Goal: Book appointment/travel/reservation

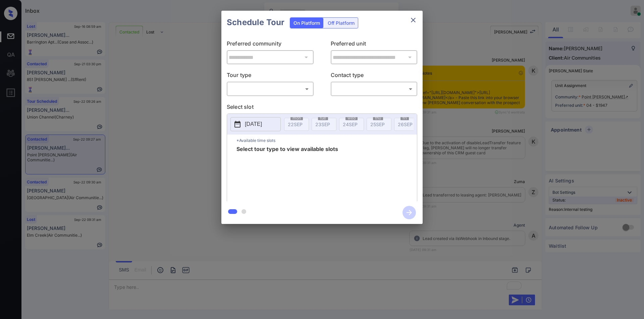
scroll to position [1825, 0]
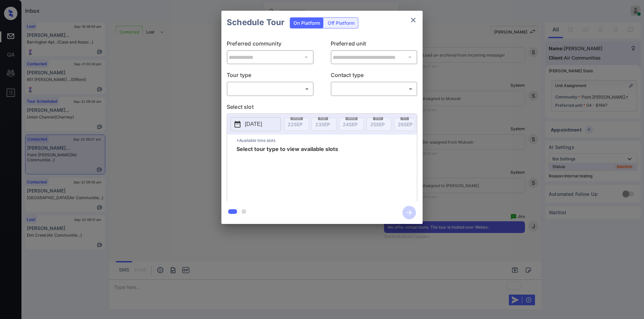
click at [244, 89] on body "Inbox Jiro Alonzo Online Set yourself offline Set yourself on break Profile Swi…" at bounding box center [322, 159] width 644 height 319
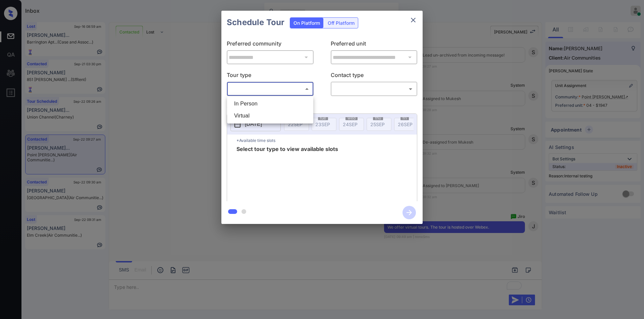
click at [243, 116] on li "Virtual" at bounding box center [270, 116] width 83 height 12
type input "*******"
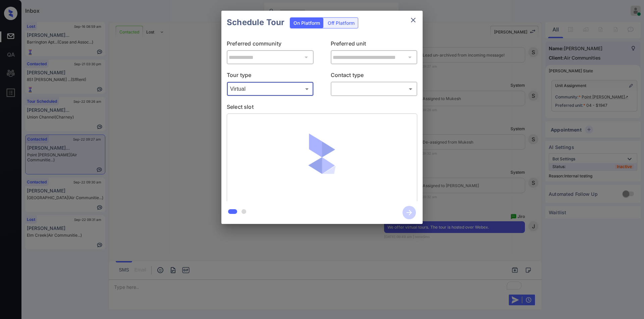
click at [345, 86] on body "Inbox Jiro Alonzo Online Set yourself offline Set yourself on break Profile Swi…" at bounding box center [322, 159] width 644 height 319
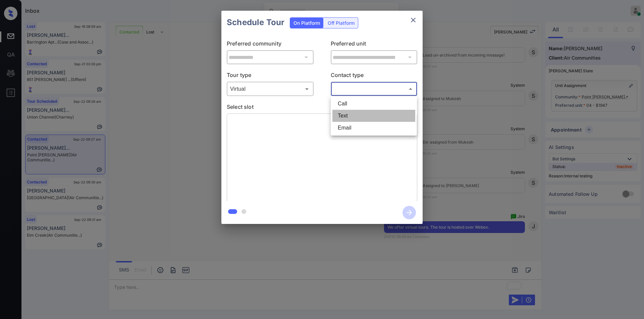
click at [347, 116] on li "Text" at bounding box center [373, 116] width 83 height 12
type input "****"
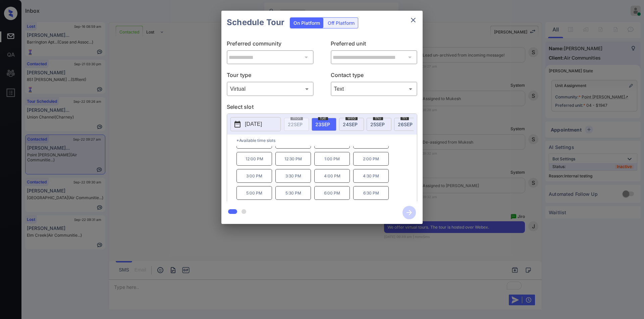
scroll to position [0, 0]
click at [199, 183] on div "**********" at bounding box center [322, 117] width 644 height 235
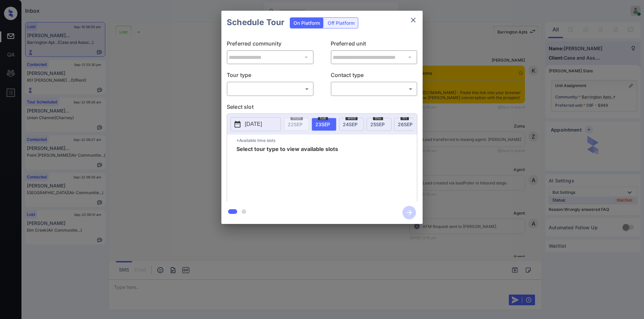
scroll to position [3883, 0]
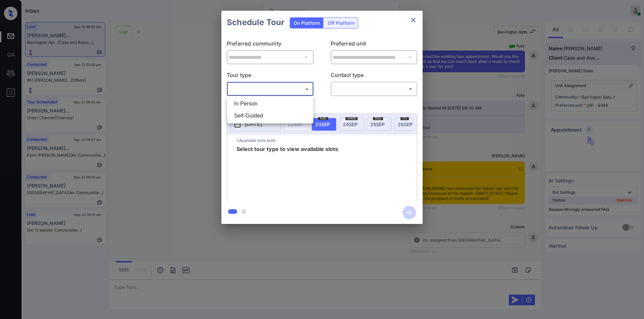
click at [266, 90] on body "Inbox Jiro Alonzo Online Set yourself offline Set yourself on break Profile Swi…" at bounding box center [322, 159] width 644 height 319
click at [260, 108] on li "In Person" at bounding box center [270, 104] width 83 height 12
type input "********"
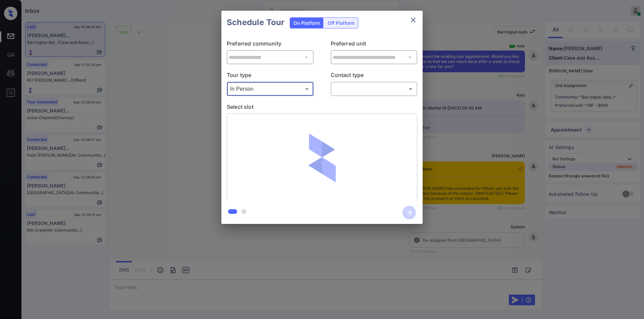
click at [368, 89] on body "Inbox [PERSON_NAME] Online Set yourself offline Set yourself on break Profile S…" at bounding box center [322, 159] width 644 height 319
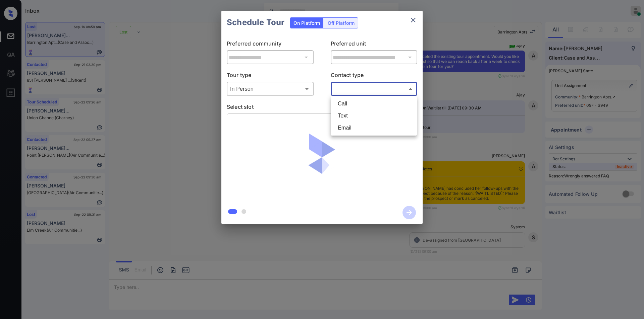
click at [347, 115] on li "Text" at bounding box center [373, 116] width 83 height 12
type input "****"
click at [415, 22] on icon "close" at bounding box center [413, 20] width 5 height 5
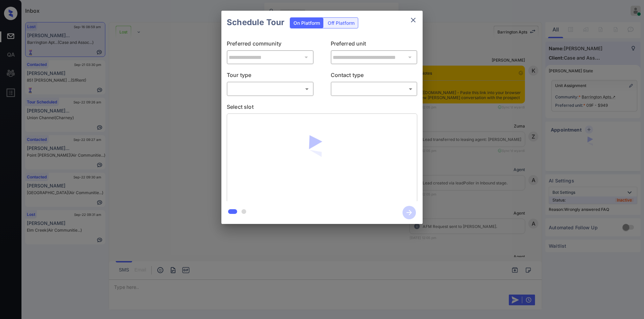
scroll to position [3883, 0]
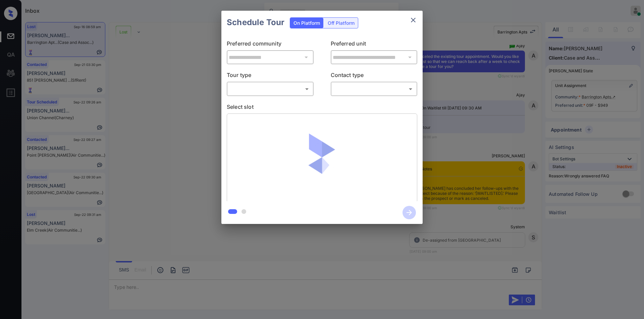
click at [276, 90] on body "Inbox Jiro Alonzo Online Set yourself offline Set yourself on break Profile Swi…" at bounding box center [322, 159] width 644 height 319
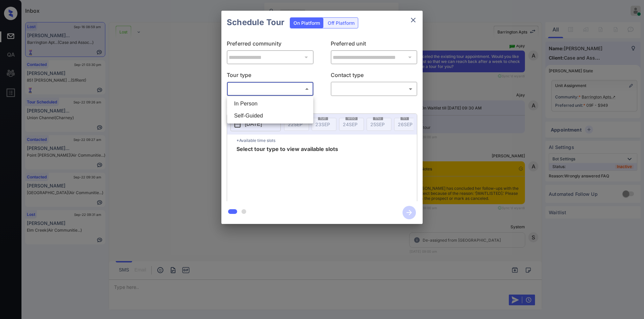
click at [248, 108] on li "In Person" at bounding box center [270, 104] width 83 height 12
type input "********"
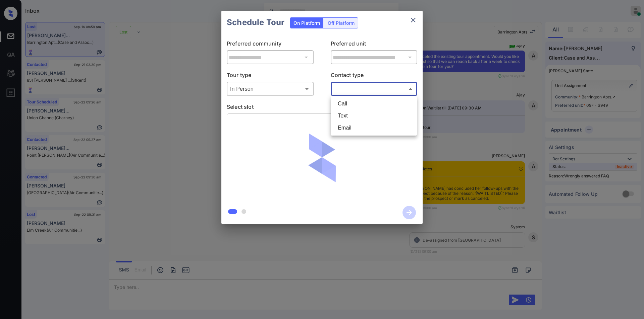
click at [341, 90] on body "Inbox Jiro Alonzo Online Set yourself offline Set yourself on break Profile Swi…" at bounding box center [322, 159] width 644 height 319
click at [344, 114] on li "Text" at bounding box center [373, 116] width 83 height 12
type input "****"
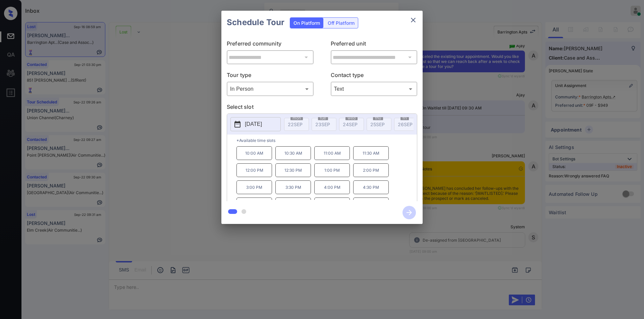
click at [262, 125] on p "[DATE]" at bounding box center [253, 124] width 17 height 8
click at [193, 129] on div "**********" at bounding box center [322, 117] width 644 height 235
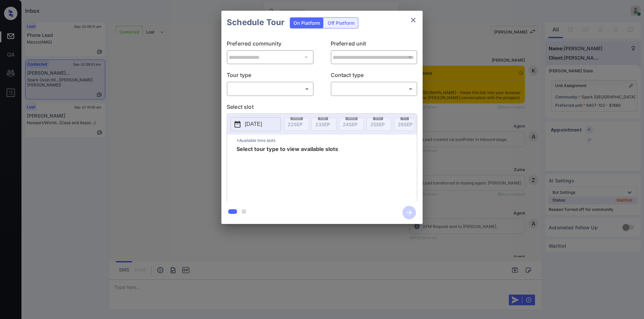
scroll to position [983, 0]
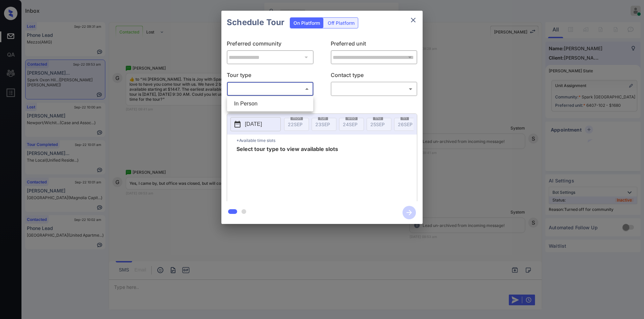
click at [265, 87] on body "Inbox Jiro Alonzo Online Set yourself offline Set yourself on break Profile Swi…" at bounding box center [322, 159] width 644 height 319
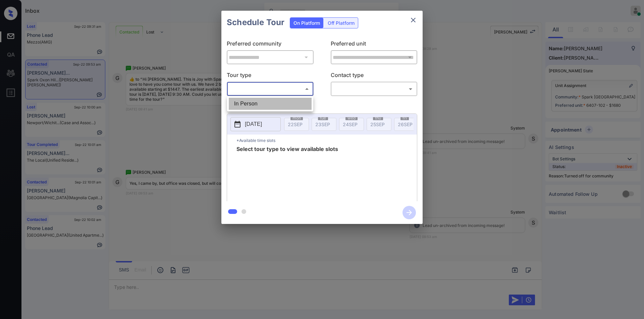
click at [256, 106] on li "In Person" at bounding box center [270, 104] width 83 height 12
type input "********"
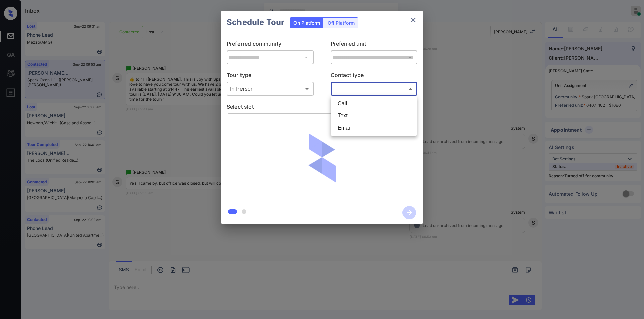
click at [354, 87] on body "Inbox Jiro Alonzo Online Set yourself offline Set yourself on break Profile Swi…" at bounding box center [322, 159] width 644 height 319
click at [342, 116] on li "Text" at bounding box center [373, 116] width 83 height 12
type input "****"
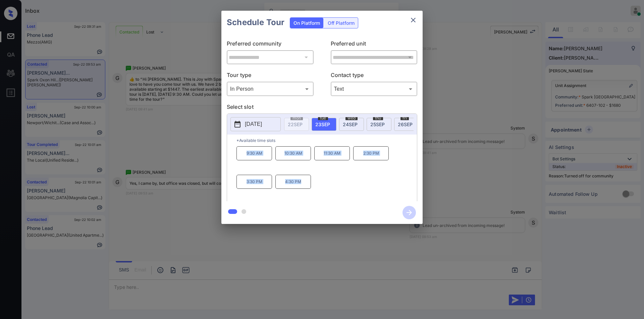
drag, startPoint x: 242, startPoint y: 158, endPoint x: 320, endPoint y: 192, distance: 84.8
click at [320, 192] on div "9:30 AM 10:30 AM 11:30 AM 2:30 PM 3:30 PM 4:30 PM" at bounding box center [326, 173] width 180 height 54
copy div "9:30 AM 10:30 AM 11:30 AM 2:30 PM 3:30 PM 4:30 PM"
click at [128, 224] on div "**********" at bounding box center [322, 117] width 644 height 235
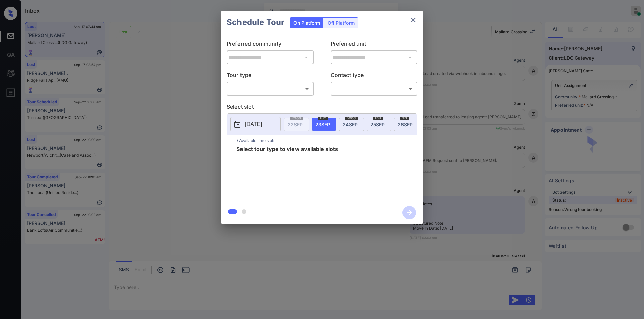
scroll to position [1379, 0]
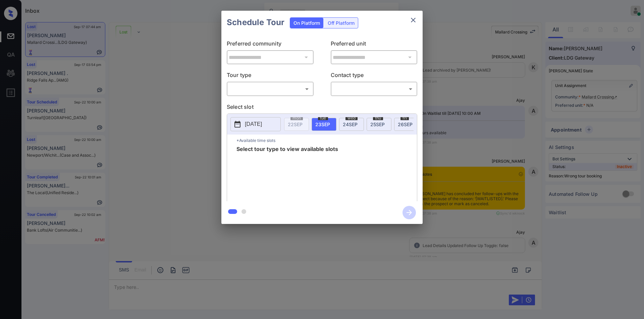
click at [279, 90] on body "Inbox Jiro Alonzo Online Set yourself offline Set yourself on break Profile Swi…" at bounding box center [322, 159] width 644 height 319
click at [252, 103] on li "In Person" at bounding box center [270, 104] width 83 height 12
type input "********"
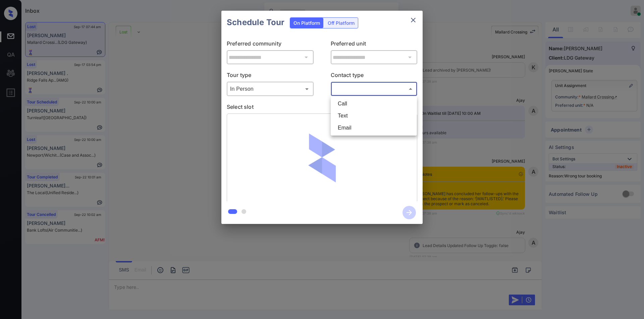
click at [346, 88] on body "Inbox Jiro Alonzo Online Set yourself offline Set yourself on break Profile Swi…" at bounding box center [322, 159] width 644 height 319
click at [347, 119] on li "Text" at bounding box center [373, 116] width 83 height 12
type input "****"
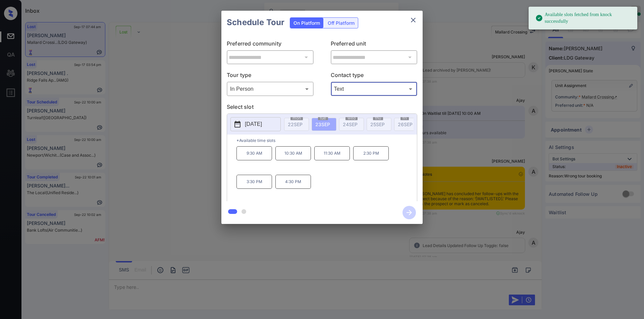
click at [260, 122] on p "[DATE]" at bounding box center [253, 124] width 17 height 8
click at [186, 129] on div "**********" at bounding box center [322, 117] width 644 height 235
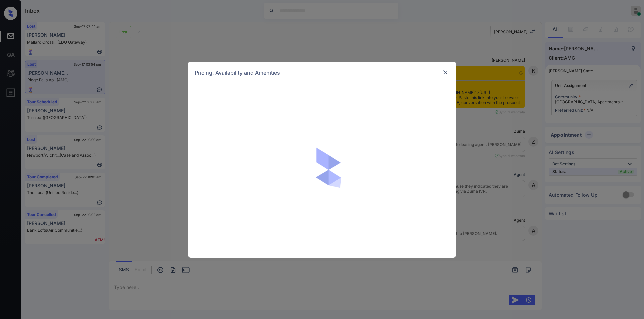
scroll to position [1987, 0]
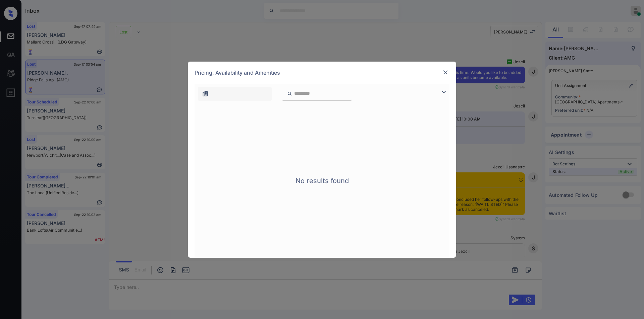
click at [446, 73] on img at bounding box center [445, 72] width 7 height 7
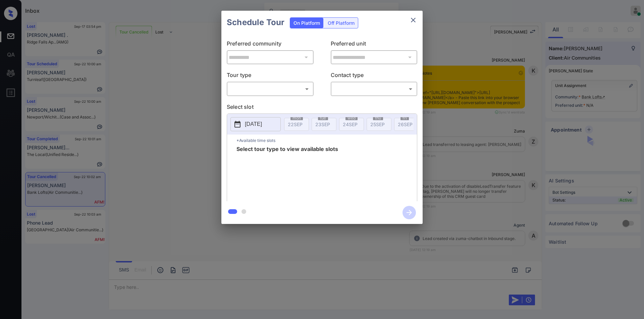
scroll to position [976, 0]
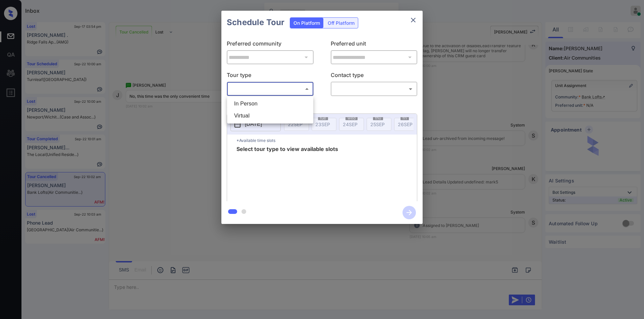
click at [269, 88] on body "Inbox [PERSON_NAME] Online Set yourself offline Set yourself on break Profile S…" at bounding box center [322, 159] width 644 height 319
click at [255, 106] on li "In Person" at bounding box center [270, 104] width 83 height 12
type input "********"
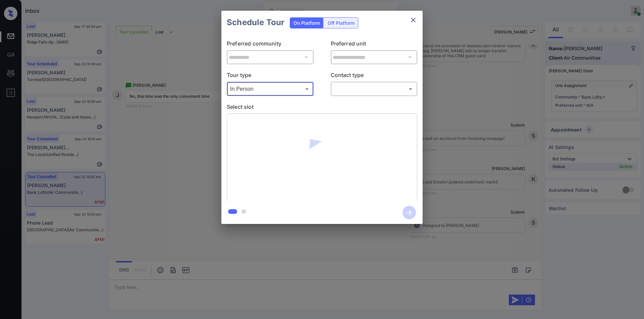
click at [371, 92] on body "Inbox Jiro Alonzo Online Set yourself offline Set yourself on break Profile Swi…" at bounding box center [322, 159] width 644 height 319
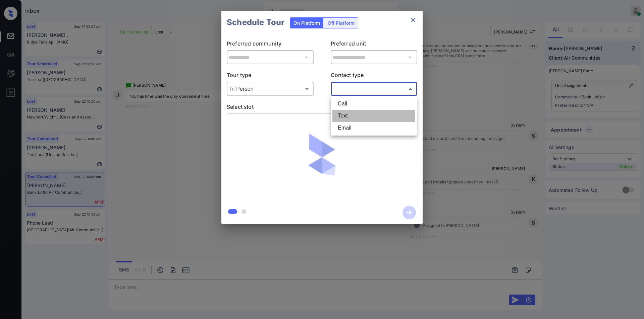
click at [350, 115] on li "Text" at bounding box center [373, 116] width 83 height 12
type input "****"
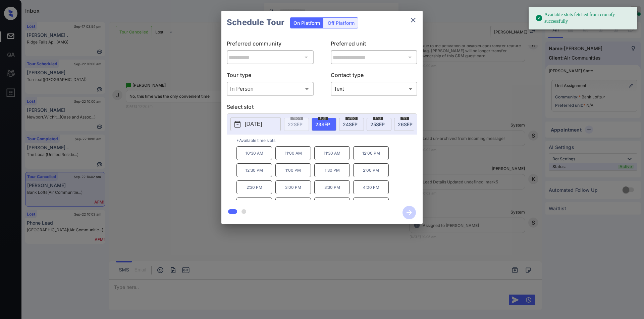
click at [197, 159] on div "**********" at bounding box center [322, 117] width 644 height 235
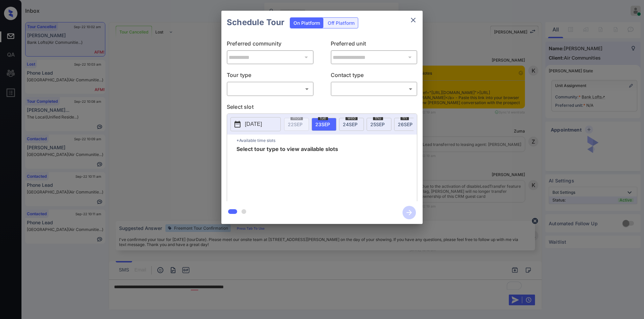
scroll to position [976, 0]
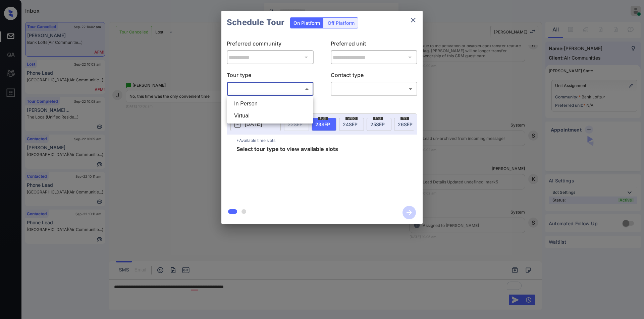
click at [263, 90] on body "Inbox Jiro Alonzo Online Set yourself offline Set yourself on break Profile Swi…" at bounding box center [322, 159] width 644 height 319
click at [250, 101] on li "In Person" at bounding box center [270, 104] width 83 height 12
type input "********"
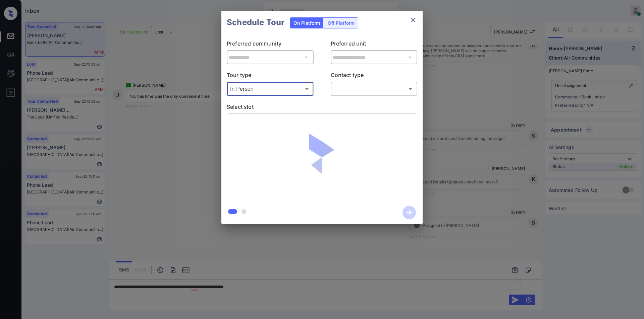
click at [348, 94] on body "Inbox Jiro Alonzo Online Set yourself offline Set yourself on break Profile Swi…" at bounding box center [322, 159] width 644 height 319
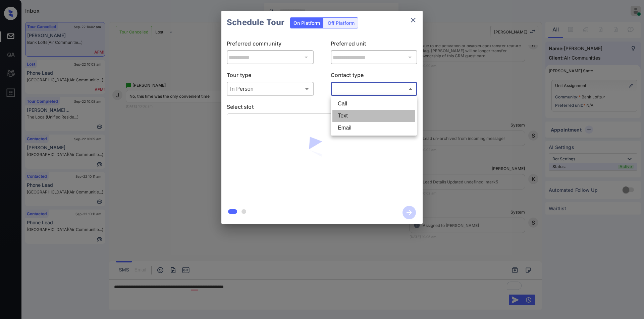
click at [345, 114] on li "Text" at bounding box center [373, 116] width 83 height 12
type input "****"
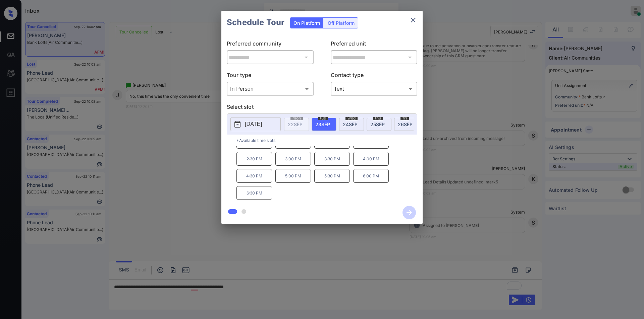
scroll to position [0, 0]
click at [206, 185] on div "**********" at bounding box center [322, 117] width 644 height 235
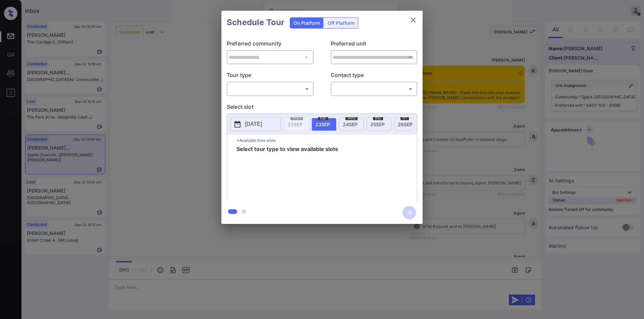
scroll to position [1330, 0]
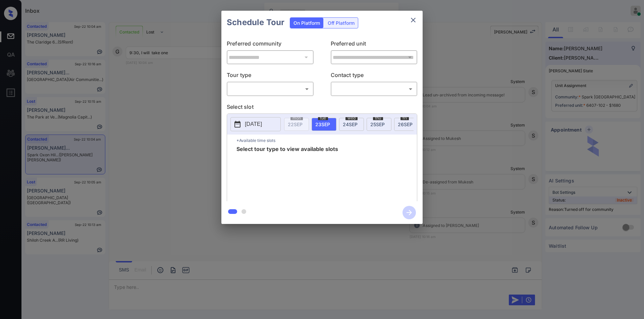
click at [266, 92] on body "Inbox [PERSON_NAME] Online Set yourself offline Set yourself on break Profile S…" at bounding box center [322, 159] width 644 height 319
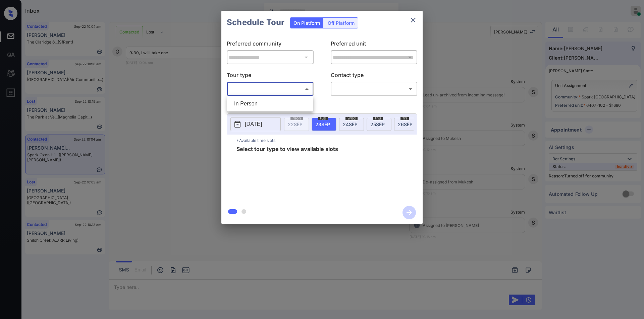
click at [254, 101] on li "In Person" at bounding box center [270, 104] width 83 height 12
type input "********"
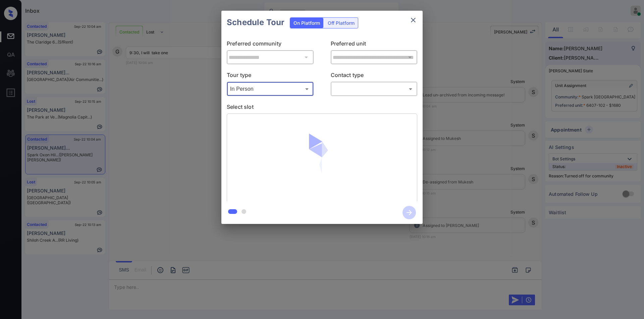
click at [347, 84] on body "Inbox [PERSON_NAME] Online Set yourself offline Set yourself on break Profile S…" at bounding box center [322, 159] width 644 height 319
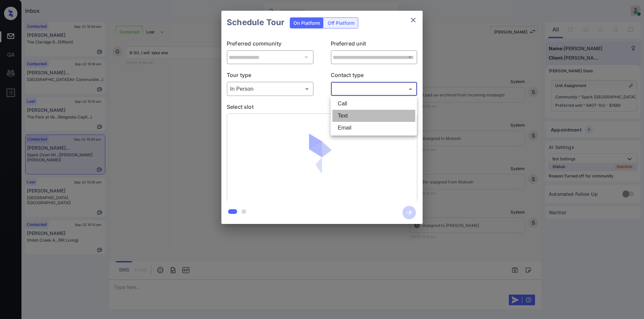
click at [344, 118] on li "Text" at bounding box center [373, 116] width 83 height 12
type input "****"
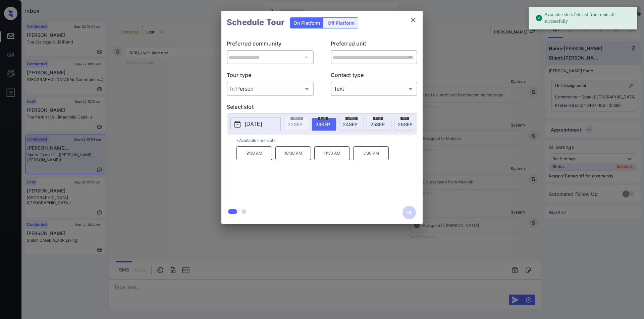
click at [257, 154] on p "9:30 AM" at bounding box center [254, 153] width 36 height 14
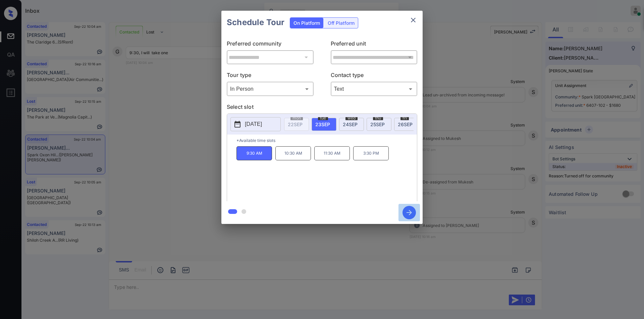
click at [414, 215] on icon "button" at bounding box center [408, 212] width 13 height 13
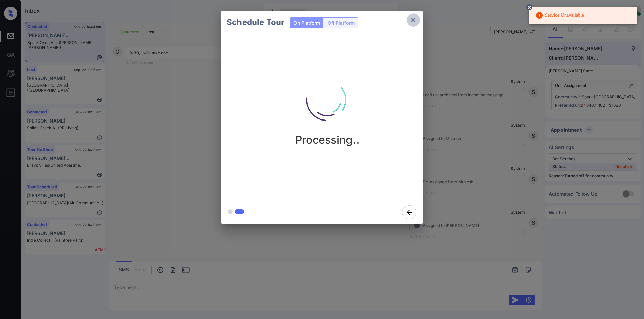
click at [414, 17] on icon "close" at bounding box center [413, 20] width 8 height 8
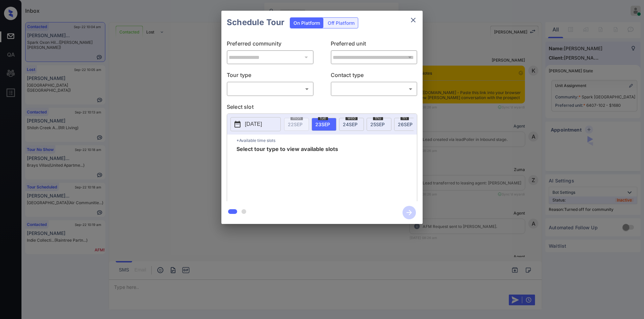
scroll to position [1330, 0]
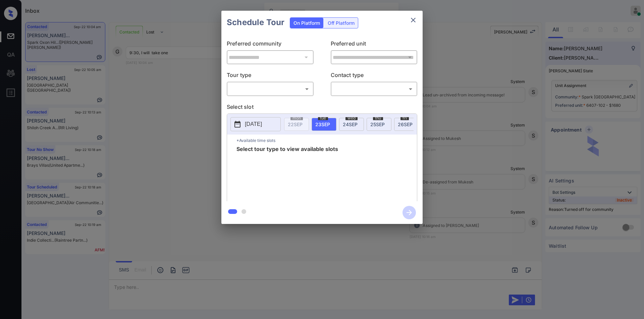
click at [281, 88] on body "Inbox [PERSON_NAME] Online Set yourself offline Set yourself on break Profile S…" at bounding box center [322, 159] width 644 height 319
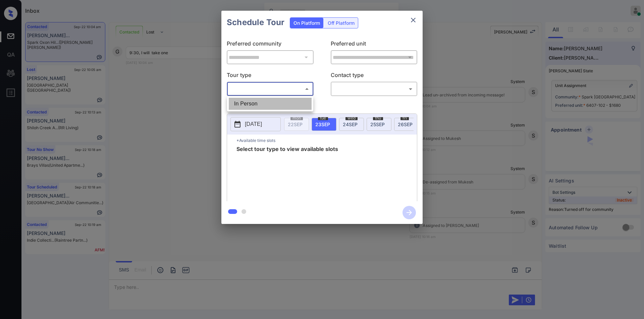
click at [257, 105] on li "In Person" at bounding box center [270, 104] width 83 height 12
type input "********"
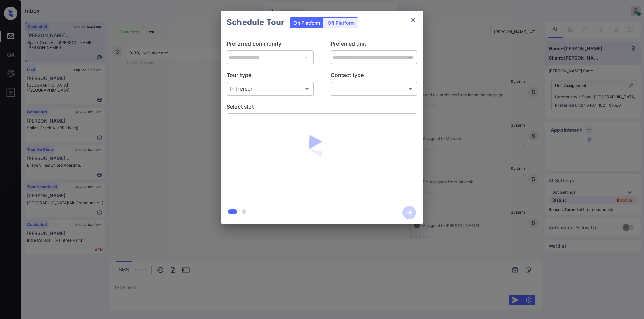
click at [359, 81] on p "Contact type" at bounding box center [373, 76] width 87 height 11
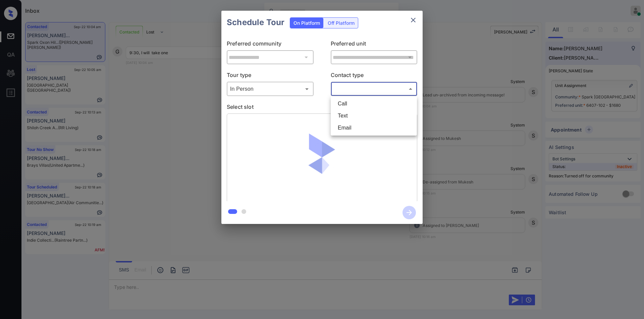
click at [357, 87] on body "Inbox [PERSON_NAME] Online Set yourself offline Set yourself on break Profile S…" at bounding box center [322, 159] width 644 height 319
click at [351, 113] on li "Text" at bounding box center [373, 116] width 83 height 12
type input "****"
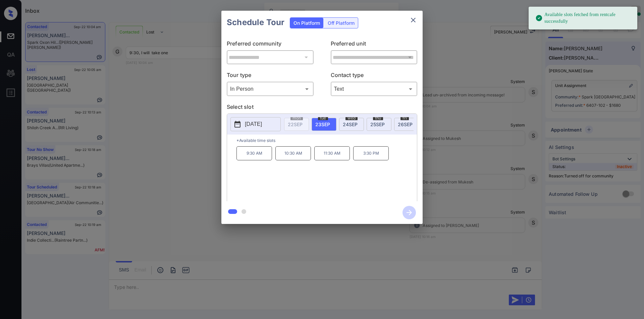
click at [250, 159] on p "9:30 AM" at bounding box center [254, 153] width 36 height 14
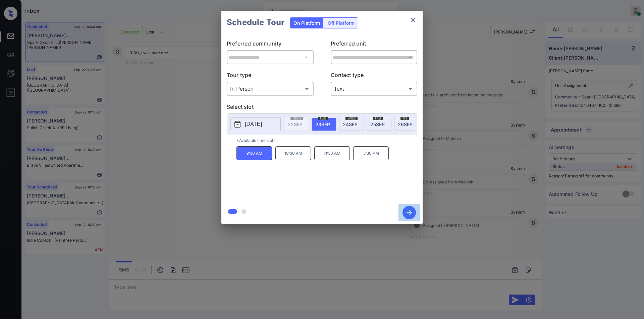
click at [411, 211] on icon "button" at bounding box center [408, 212] width 13 height 13
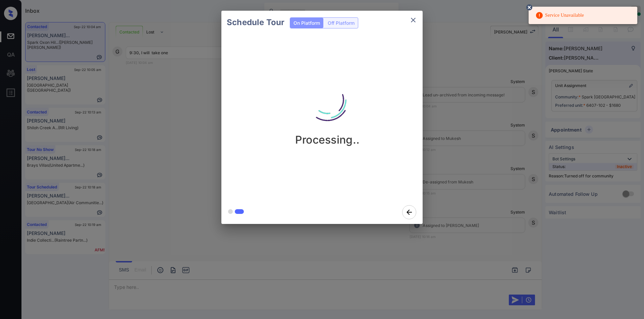
click at [415, 21] on icon "close" at bounding box center [413, 20] width 8 height 8
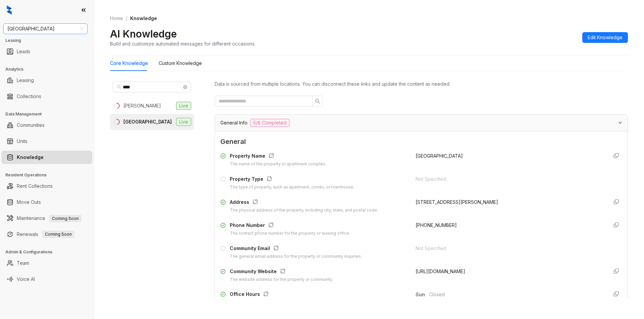
scroll to position [564, 0]
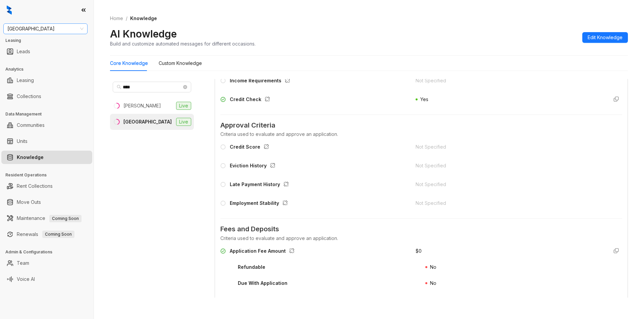
click at [37, 31] on span "[GEOGRAPHIC_DATA]" at bounding box center [45, 29] width 76 height 10
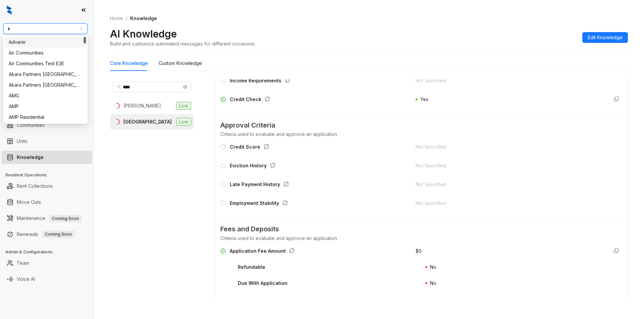
type input "**"
click at [27, 55] on div "RR Living" at bounding box center [45, 52] width 73 height 7
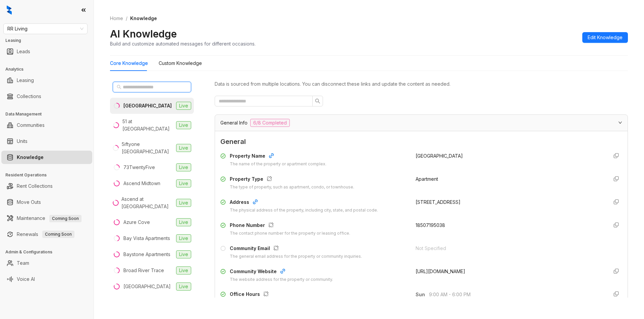
click at [138, 87] on input "text" at bounding box center [152, 86] width 59 height 7
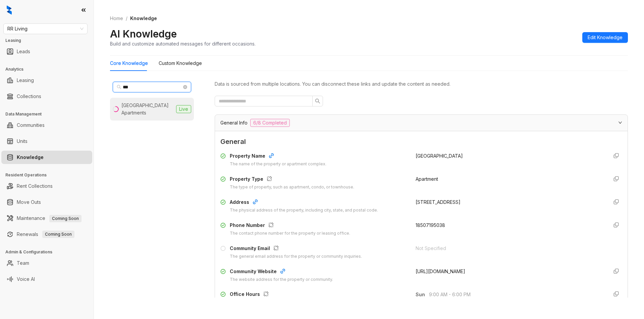
type input "***"
click at [132, 105] on div "Shiloh Creek Apartments" at bounding box center [147, 109] width 52 height 15
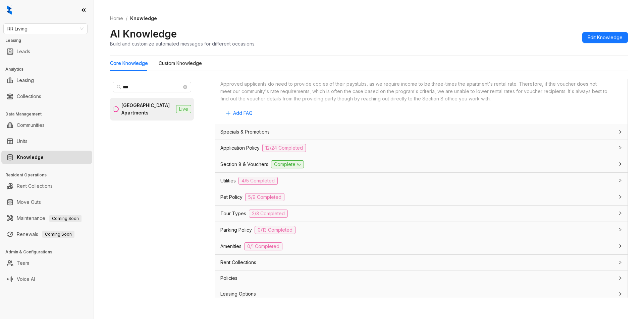
scroll to position [383, 0]
click at [330, 182] on div "Utilities 4/5 Completed" at bounding box center [416, 180] width 393 height 8
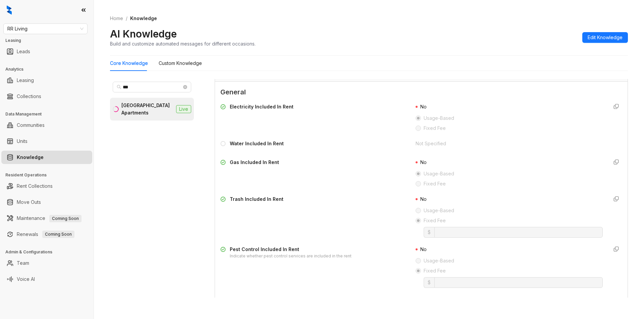
scroll to position [485, 0]
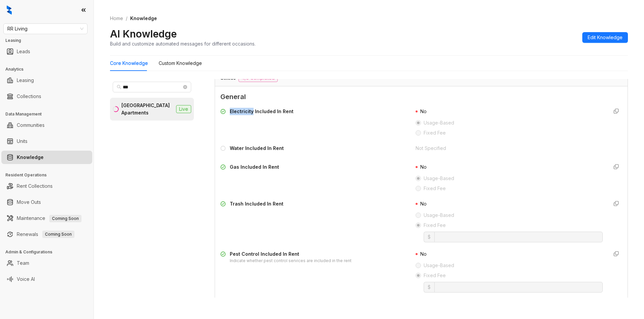
drag, startPoint x: 229, startPoint y: 111, endPoint x: 252, endPoint y: 112, distance: 23.2
click at [252, 112] on div "Electricity Included In Rent" at bounding box center [313, 113] width 187 height 11
copy div "Electricity"
drag, startPoint x: 230, startPoint y: 168, endPoint x: 239, endPoint y: 168, distance: 8.7
click at [239, 168] on div "Gas Included In Rent" at bounding box center [254, 167] width 49 height 7
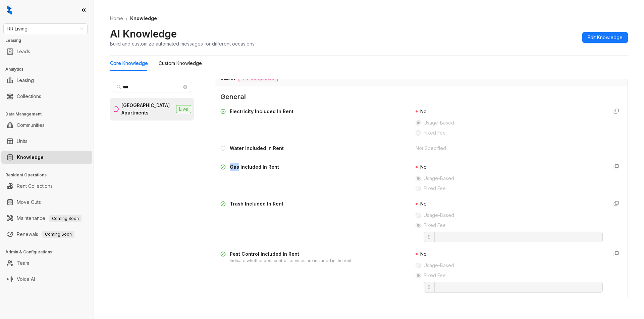
copy div "Gas"
drag, startPoint x: 230, startPoint y: 254, endPoint x: 258, endPoint y: 251, distance: 28.3
click at [258, 251] on div "Pest Control Included In Rent" at bounding box center [291, 254] width 122 height 7
copy div "Pest Control"
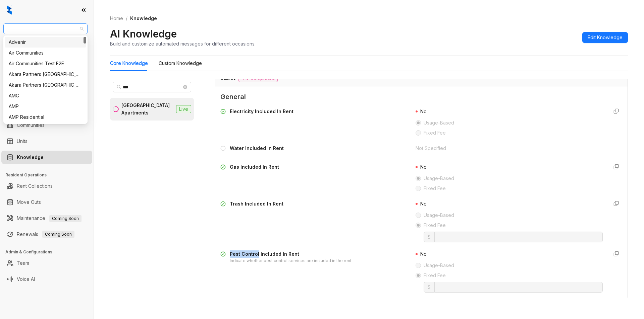
click at [30, 28] on span "RR Living" at bounding box center [45, 29] width 76 height 10
type input "*****"
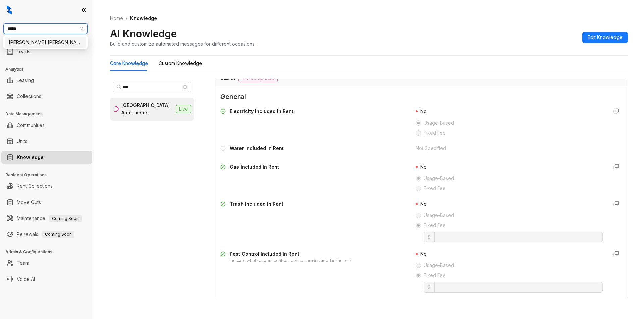
click at [31, 39] on div "Gates Hudson" at bounding box center [45, 42] width 73 height 7
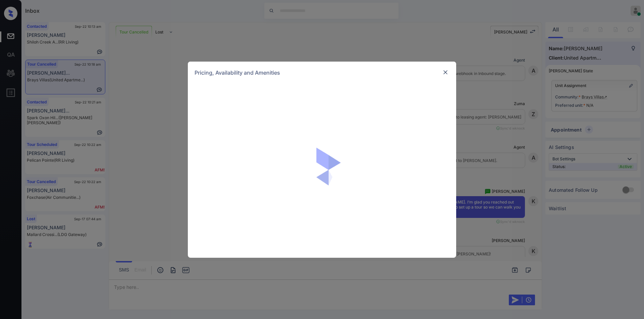
scroll to position [1128, 0]
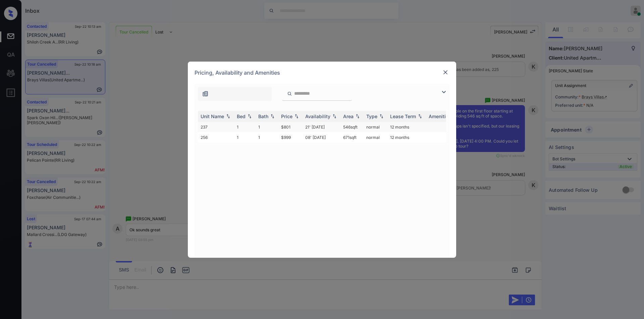
click at [286, 126] on td "$801" at bounding box center [290, 127] width 24 height 10
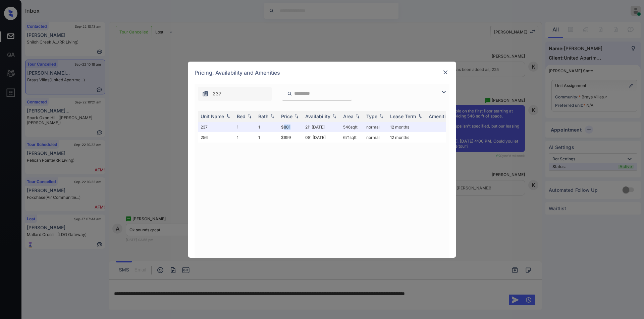
click at [444, 72] on img at bounding box center [445, 72] width 7 height 7
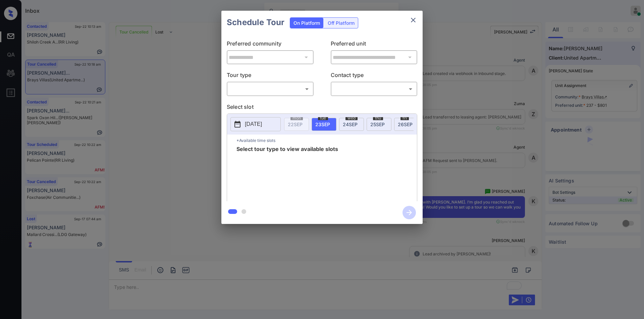
scroll to position [4251, 0]
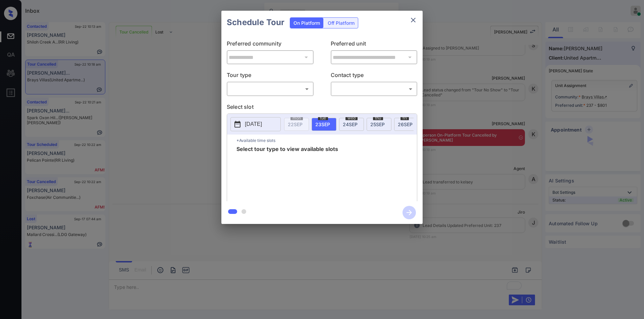
click at [267, 91] on body "Inbox Jiro Alonzo Online Set yourself offline Set yourself on break Profile Swi…" at bounding box center [322, 159] width 644 height 319
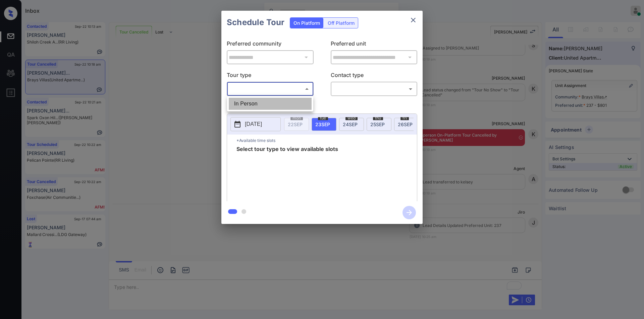
drag, startPoint x: 250, startPoint y: 102, endPoint x: 353, endPoint y: 92, distance: 103.7
click at [252, 102] on li "In Person" at bounding box center [270, 104] width 83 height 12
type input "********"
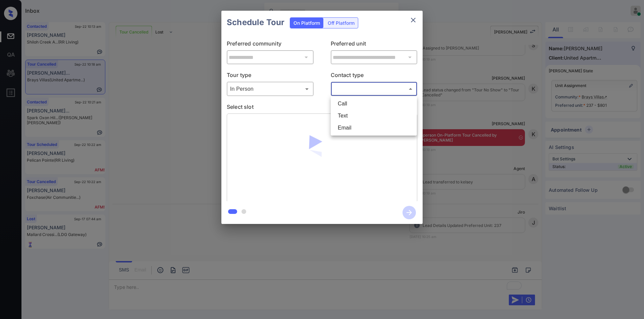
click at [357, 88] on body "Inbox Jiro Alonzo Online Set yourself offline Set yourself on break Profile Swi…" at bounding box center [322, 159] width 644 height 319
click at [347, 118] on li "Text" at bounding box center [373, 116] width 83 height 12
type input "****"
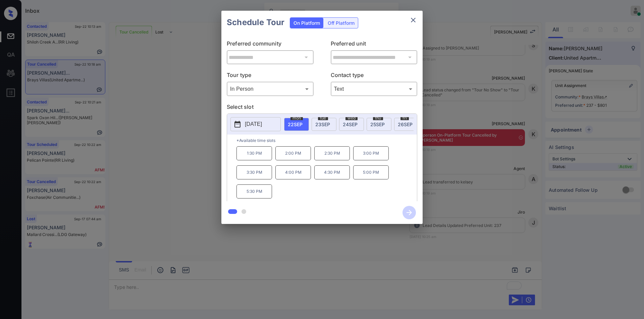
click at [344, 179] on p "4:30 PM" at bounding box center [332, 173] width 36 height 14
click at [412, 212] on icon "button" at bounding box center [408, 212] width 13 height 13
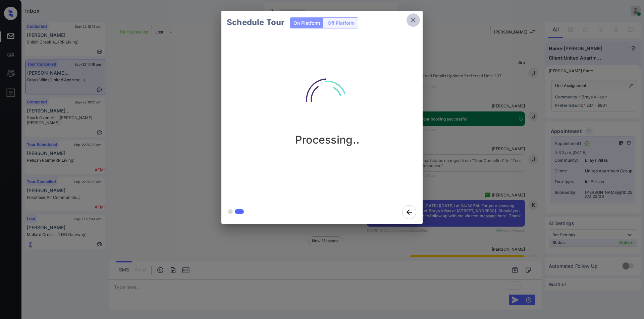
scroll to position [4486, 0]
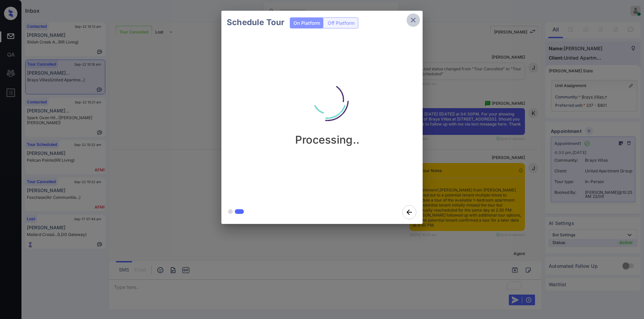
click at [413, 22] on icon "close" at bounding box center [413, 20] width 8 height 8
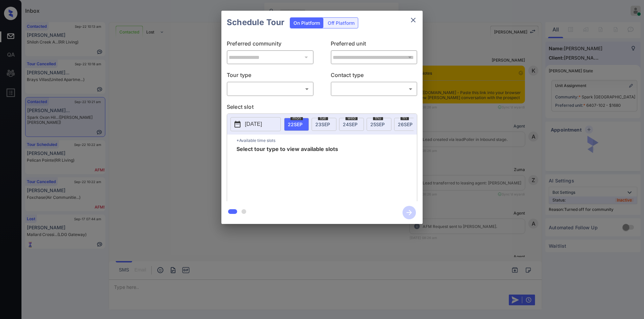
scroll to position [1369, 0]
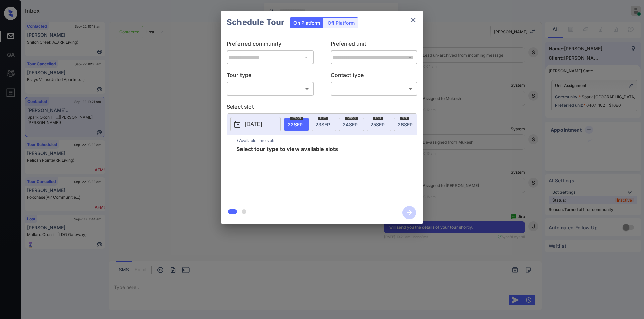
click at [265, 85] on body "Inbox Jiro Alonzo Online Set yourself offline Set yourself on break Profile Swi…" at bounding box center [322, 159] width 644 height 319
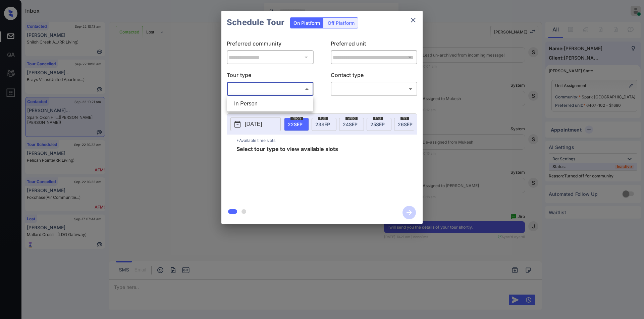
drag, startPoint x: 246, startPoint y: 102, endPoint x: 345, endPoint y: 98, distance: 98.6
click at [249, 102] on li "In Person" at bounding box center [270, 104] width 83 height 12
type input "********"
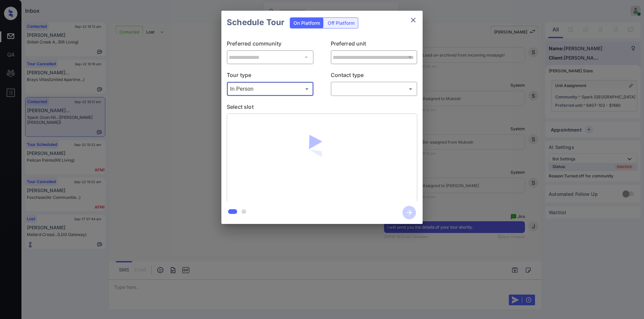
click at [359, 90] on body "Inbox Jiro Alonzo Online Set yourself offline Set yourself on break Profile Swi…" at bounding box center [322, 159] width 644 height 319
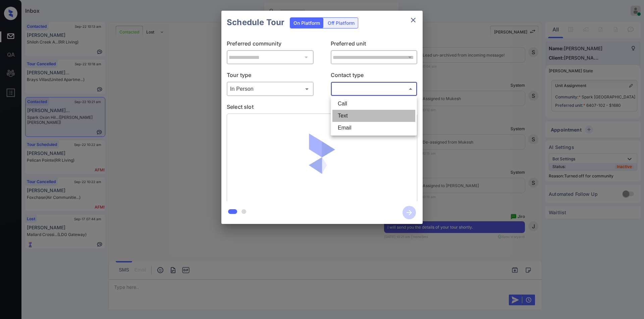
click at [349, 117] on li "Text" at bounding box center [373, 116] width 83 height 12
type input "****"
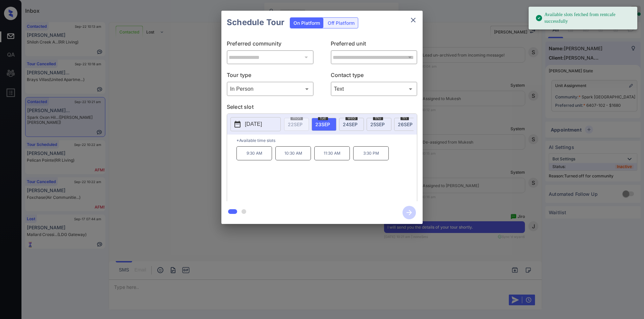
click at [263, 160] on p "9:30 AM" at bounding box center [254, 153] width 36 height 14
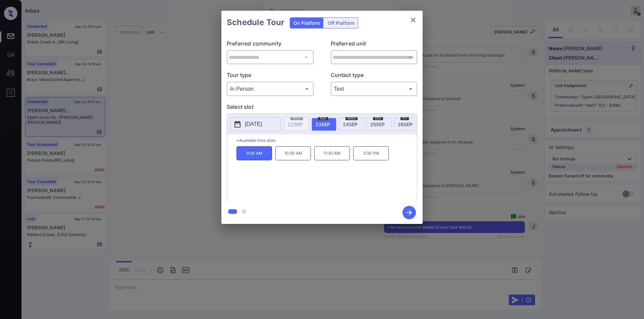
click at [414, 218] on button "button" at bounding box center [408, 212] width 21 height 17
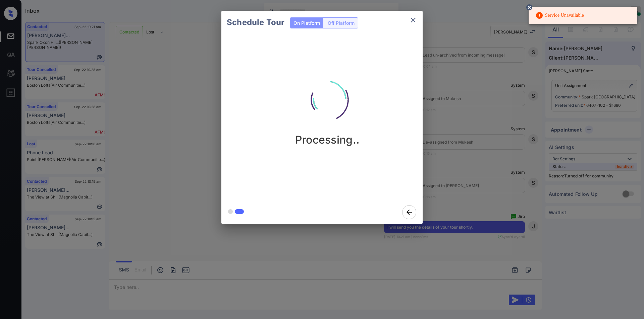
click at [409, 19] on icon "close" at bounding box center [413, 20] width 8 height 8
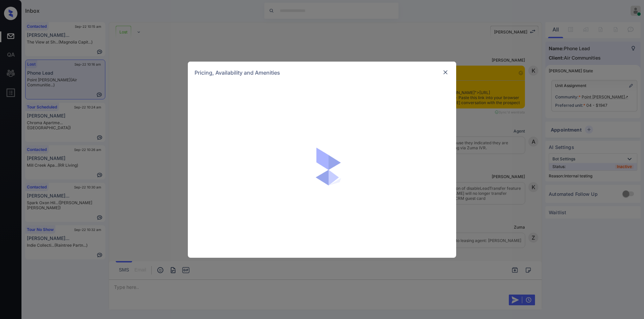
scroll to position [3438, 0]
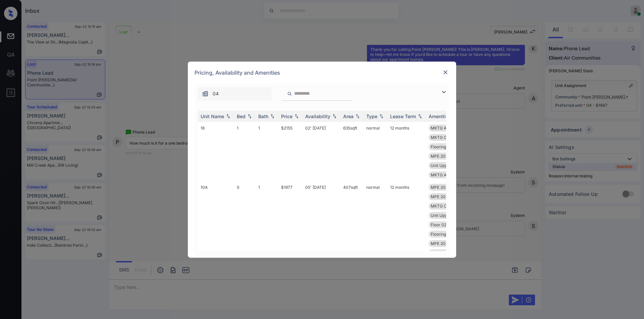
click at [442, 94] on img at bounding box center [443, 92] width 8 height 8
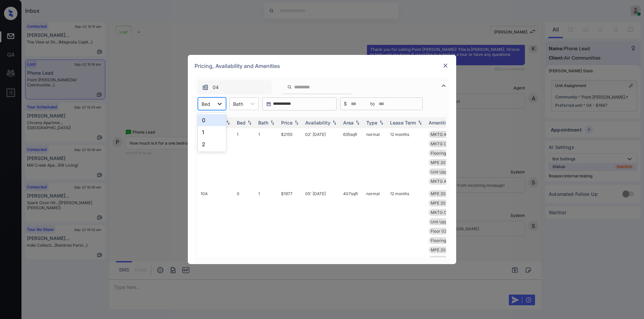
click at [214, 106] on div at bounding box center [220, 104] width 12 height 12
click at [209, 131] on div "1" at bounding box center [212, 132] width 28 height 12
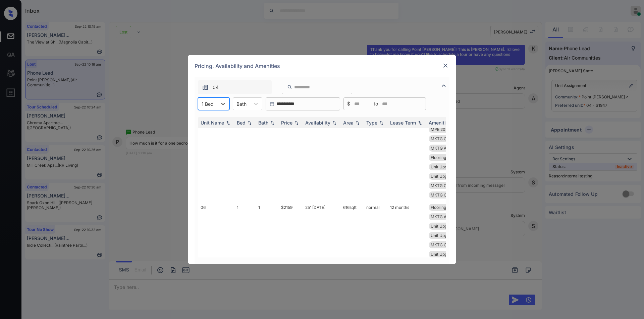
scroll to position [0, 0]
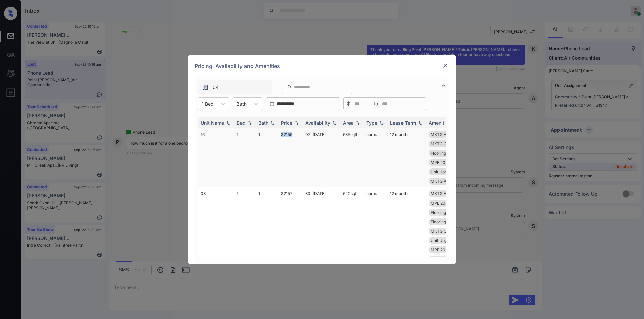
drag, startPoint x: 277, startPoint y: 135, endPoint x: 295, endPoint y: 133, distance: 18.2
click at [295, 133] on tr "16 1 1 $2155 02' Aug 25 635 sqft normal 12 months MKTG Appliances... Flooring W…" at bounding box center [373, 157] width 350 height 59
copy tr "$2155"
click at [287, 134] on td "$2155" at bounding box center [290, 157] width 24 height 59
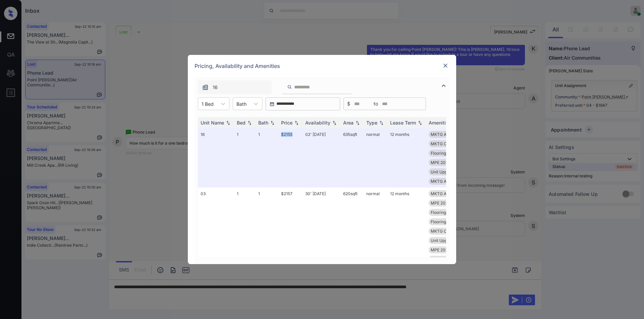
click at [445, 65] on img at bounding box center [445, 65] width 7 height 7
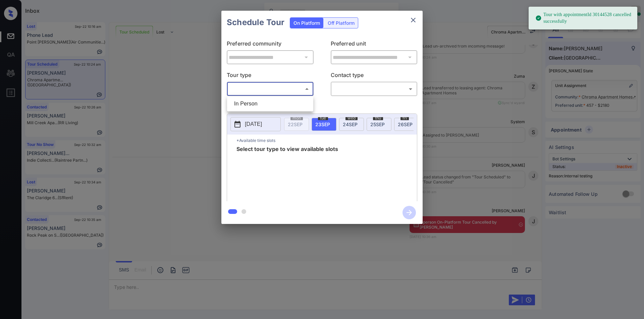
click at [275, 92] on body "Tour with appointmentId 30144528 cancelled successfully Inbox [PERSON_NAME] Onl…" at bounding box center [322, 159] width 644 height 319
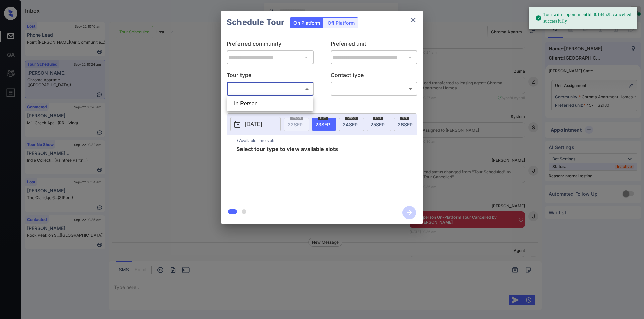
scroll to position [3566, 0]
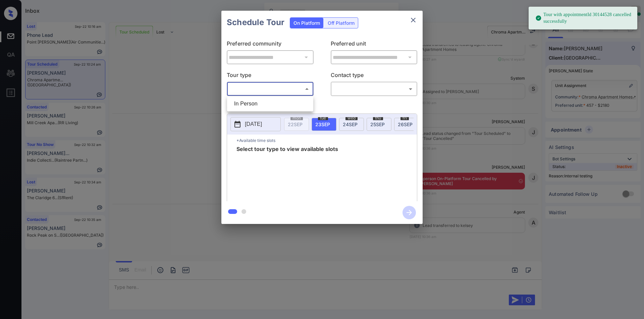
click at [257, 100] on li "In Person" at bounding box center [270, 104] width 83 height 12
type input "********"
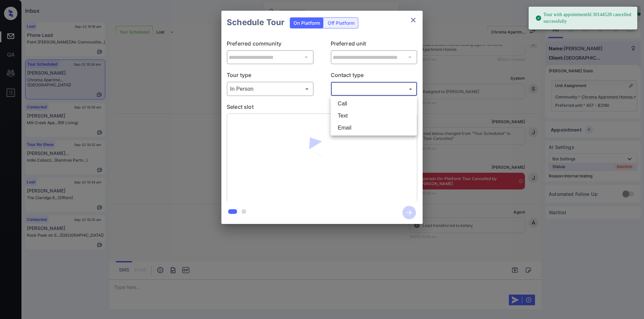
click at [369, 87] on body "Tour with appointmentId 30144528 cancelled successfully Inbox Jiro Alonzo Onlin…" at bounding box center [322, 159] width 644 height 319
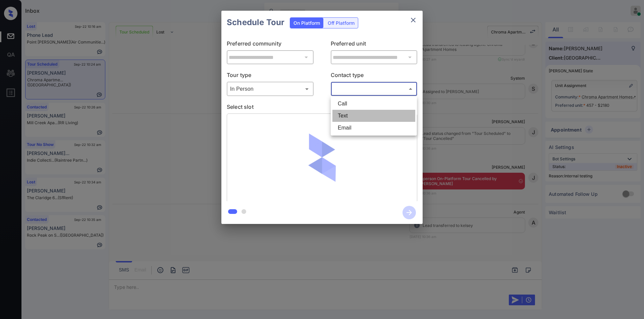
click at [348, 113] on li "Text" at bounding box center [373, 116] width 83 height 12
type input "****"
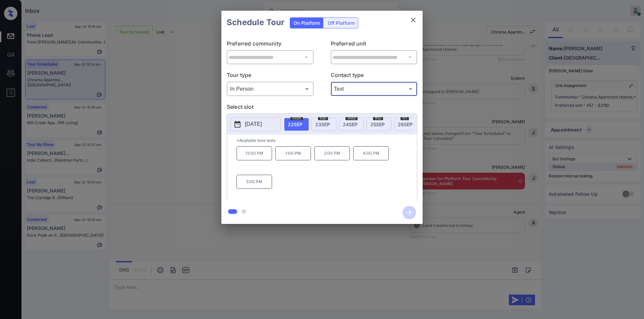
click at [121, 177] on div "**********" at bounding box center [322, 117] width 644 height 235
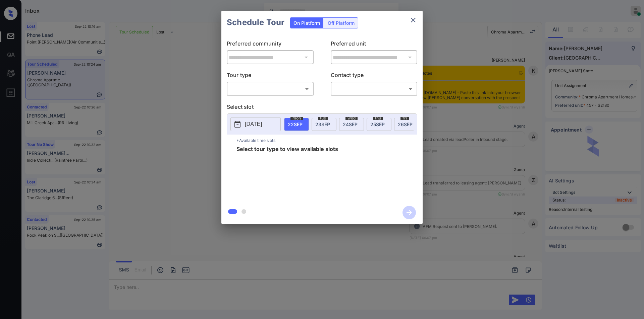
scroll to position [3566, 0]
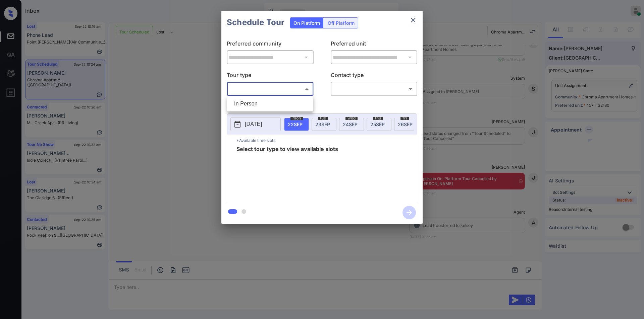
click at [273, 92] on body "Inbox Jiro Alonzo Online Set yourself offline Set yourself on break Profile Swi…" at bounding box center [322, 159] width 644 height 319
click at [258, 105] on li "In Person" at bounding box center [270, 104] width 83 height 12
type input "********"
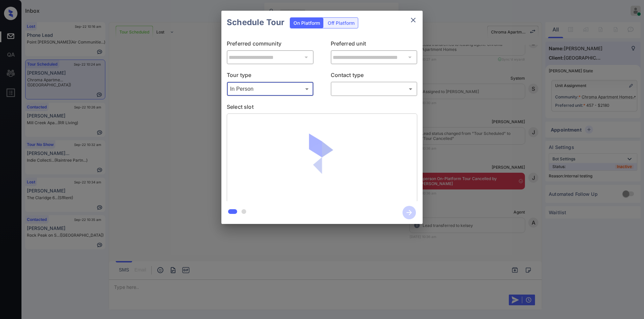
click at [354, 85] on body "Inbox Jiro Alonzo Online Set yourself offline Set yourself on break Profile Swi…" at bounding box center [322, 159] width 644 height 319
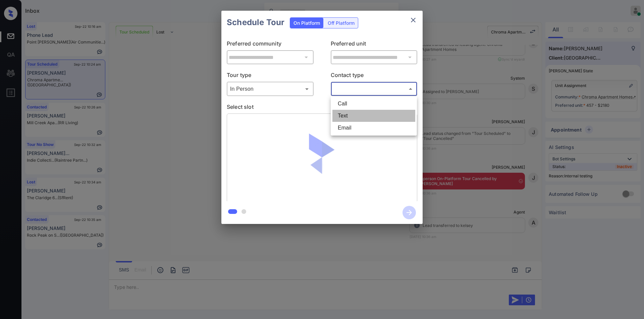
click at [351, 115] on li "Text" at bounding box center [373, 116] width 83 height 12
type input "****"
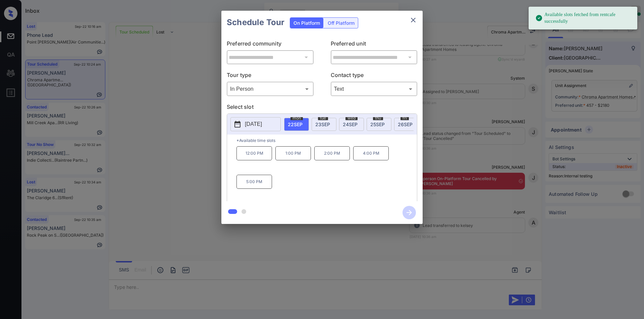
click at [184, 147] on div "**********" at bounding box center [322, 117] width 644 height 235
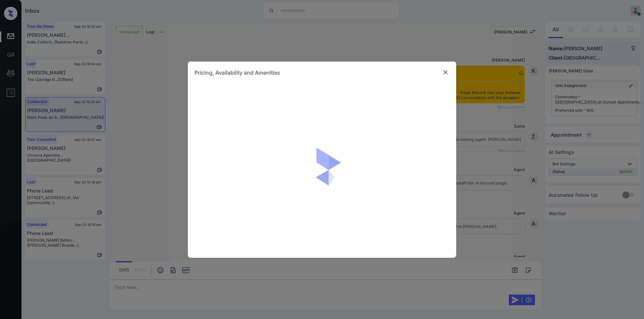
scroll to position [3537, 0]
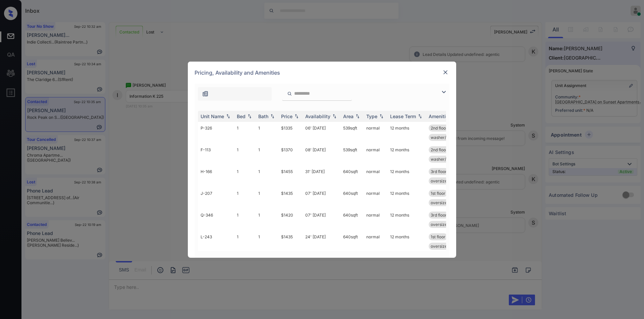
click at [317, 93] on input "search" at bounding box center [320, 94] width 55 height 6
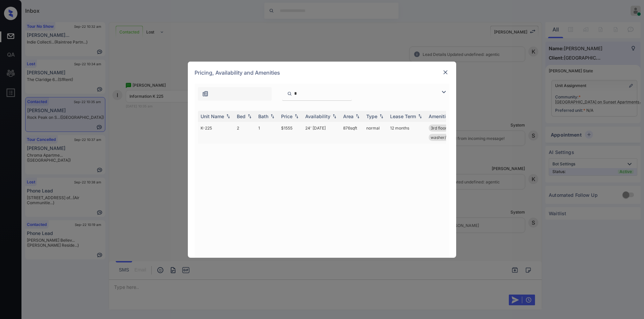
type input "*"
click at [285, 127] on td "$1555" at bounding box center [290, 133] width 24 height 22
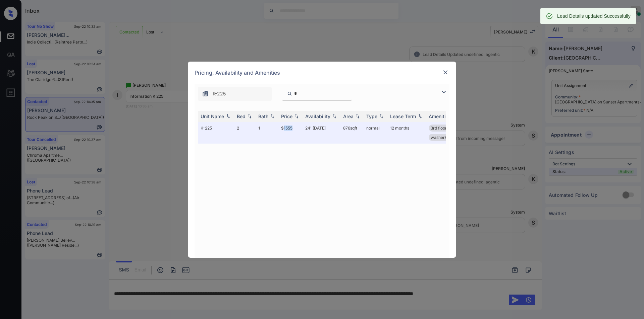
click at [448, 71] on img at bounding box center [445, 72] width 7 height 7
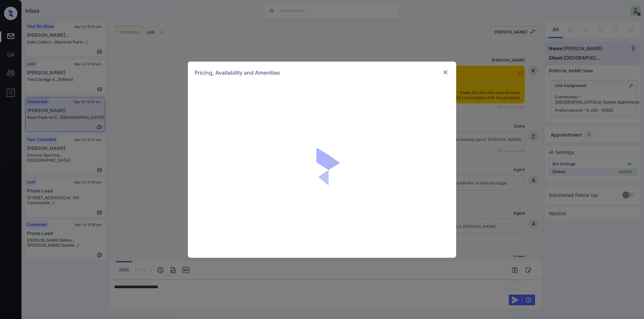
scroll to position [3580, 0]
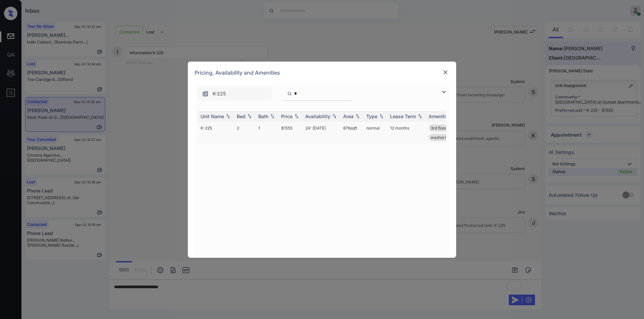
drag, startPoint x: 340, startPoint y: 126, endPoint x: 360, endPoint y: 128, distance: 20.5
click at [360, 128] on td "876 sqft" at bounding box center [351, 133] width 23 height 22
copy td "876 sqft"
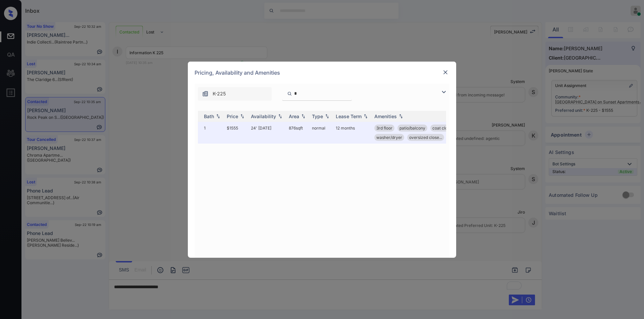
click at [444, 71] on img at bounding box center [445, 72] width 7 height 7
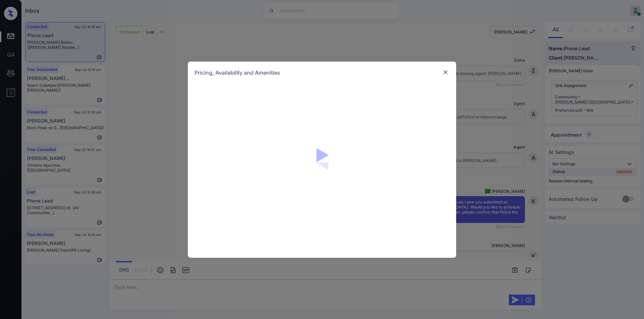
scroll to position [2407, 0]
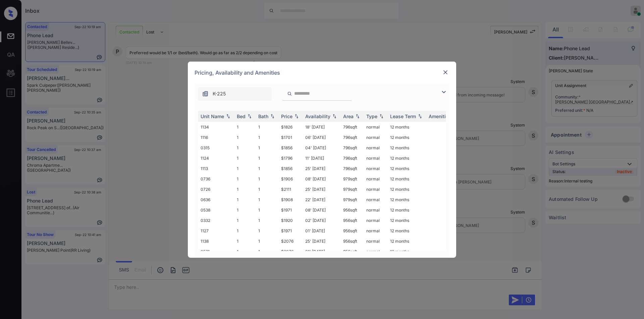
click at [441, 93] on img at bounding box center [443, 92] width 8 height 8
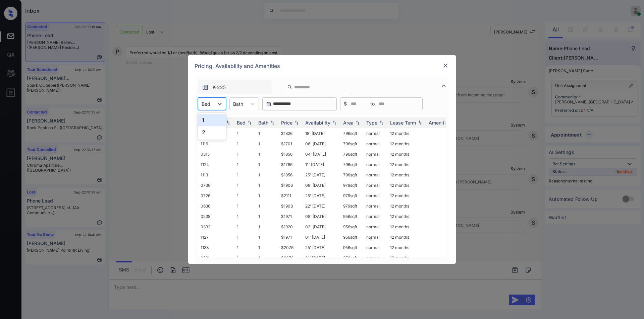
click at [213, 106] on div "Bed" at bounding box center [205, 104] width 15 height 10
click at [207, 123] on div "1" at bounding box center [212, 120] width 28 height 12
click at [251, 101] on div at bounding box center [256, 104] width 12 height 12
click at [246, 120] on div "1" at bounding box center [247, 120] width 29 height 12
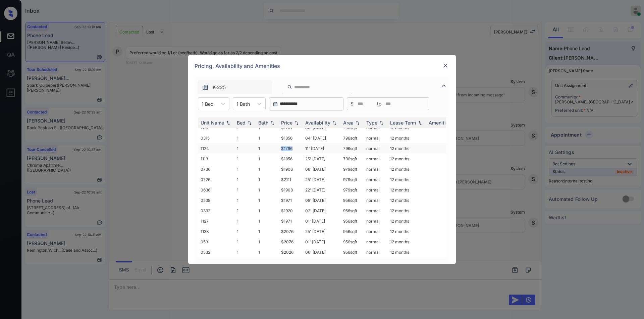
drag, startPoint x: 280, startPoint y: 142, endPoint x: 299, endPoint y: 143, distance: 19.5
click at [299, 143] on td "$1796" at bounding box center [290, 148] width 24 height 10
copy td "$1796"
click at [286, 143] on td "$1796" at bounding box center [290, 148] width 24 height 10
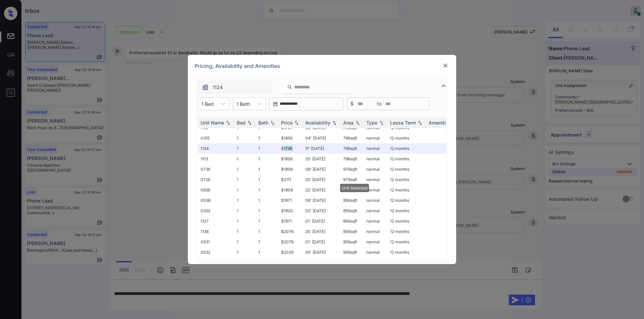
click at [443, 64] on img at bounding box center [445, 65] width 7 height 7
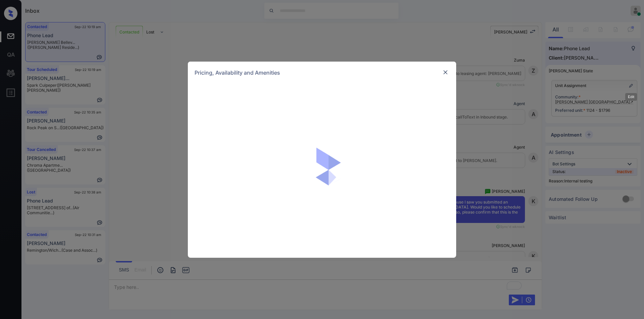
scroll to position [2451, 0]
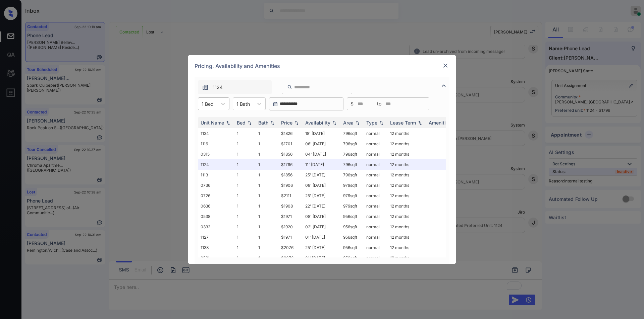
click at [213, 108] on div "1 Bed" at bounding box center [207, 104] width 19 height 10
click at [210, 130] on div "2" at bounding box center [214, 132] width 32 height 12
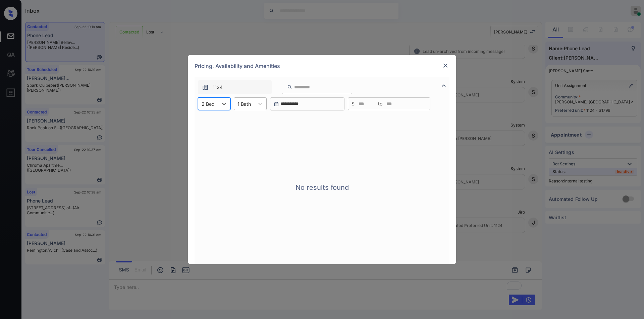
click at [245, 104] on div at bounding box center [243, 104] width 13 height 7
click at [239, 127] on div "2" at bounding box center [250, 132] width 33 height 12
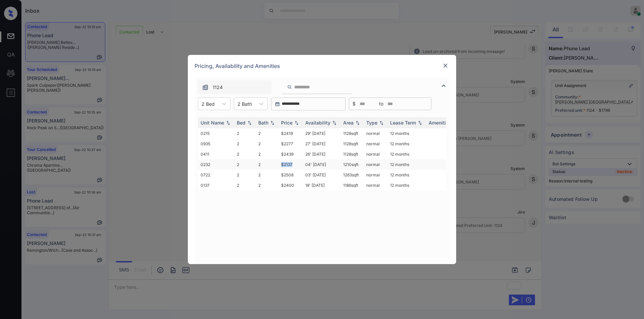
drag, startPoint x: 277, startPoint y: 161, endPoint x: 296, endPoint y: 162, distance: 19.5
click at [296, 162] on tr "0232 2 2 $2137 04' [DATE] sqft normal 12 months" at bounding box center [373, 165] width 350 height 10
copy tr "$2137"
click at [447, 64] on img at bounding box center [445, 65] width 7 height 7
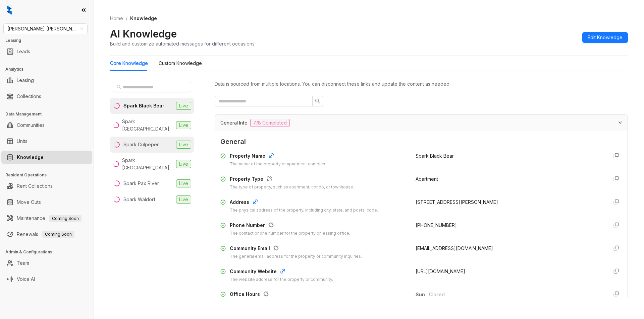
click at [147, 141] on div "Spark Culpeper" at bounding box center [140, 144] width 35 height 7
drag, startPoint x: 408, startPoint y: 224, endPoint x: 446, endPoint y: 220, distance: 38.4
click at [446, 220] on div "Property Name The name of the property or apartment complex. Spark Culpeper Pro…" at bounding box center [421, 218] width 402 height 136
copy span "[PHONE_NUMBER]"
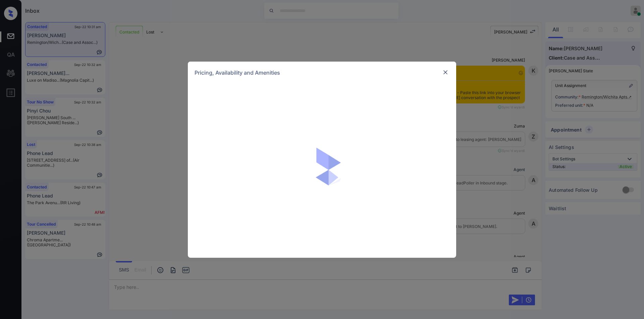
scroll to position [573, 0]
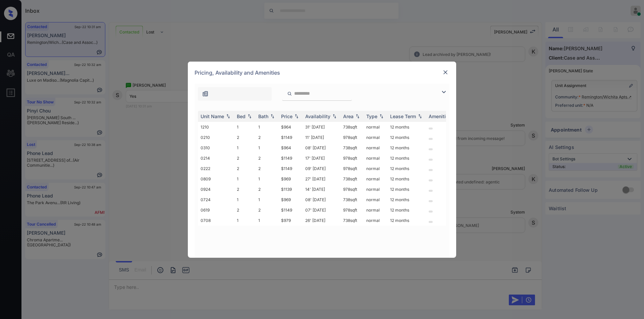
click at [446, 74] on img at bounding box center [445, 72] width 7 height 7
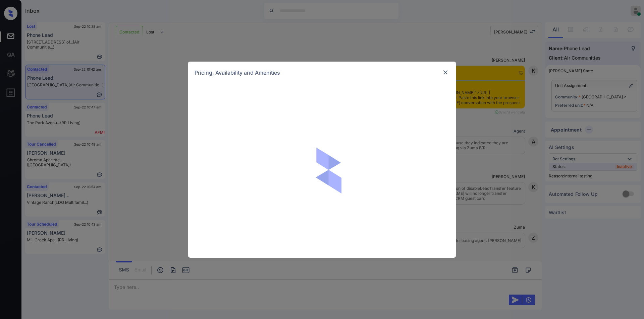
scroll to position [1057, 0]
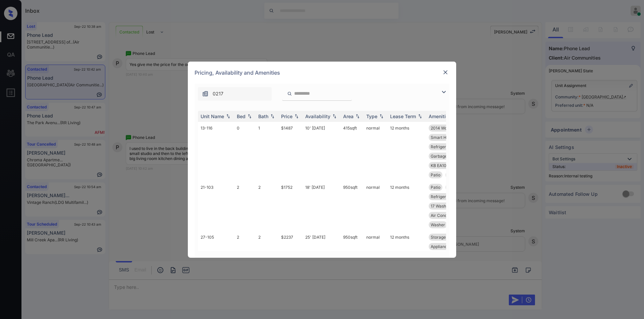
click at [447, 95] on img at bounding box center [443, 92] width 8 height 8
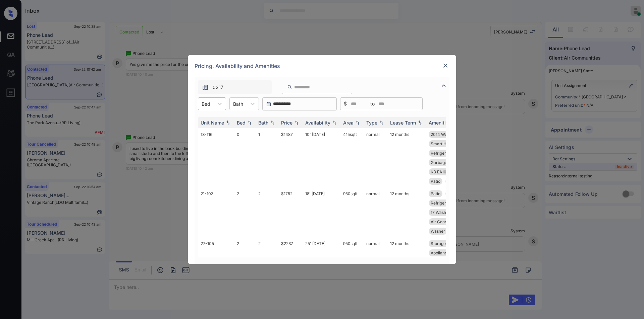
click at [209, 105] on div at bounding box center [205, 104] width 9 height 7
click at [211, 133] on div "2" at bounding box center [212, 132] width 28 height 12
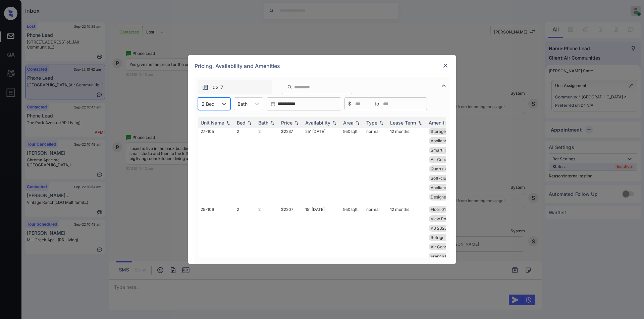
scroll to position [0, 0]
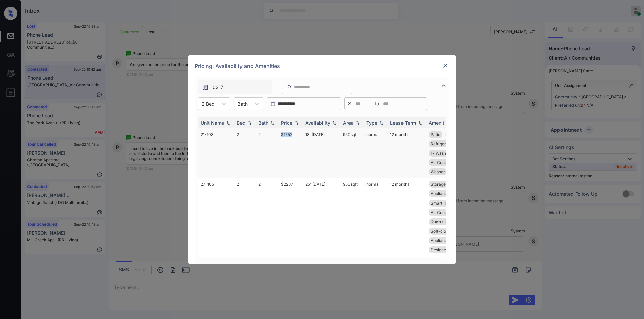
drag, startPoint x: 280, startPoint y: 132, endPoint x: 296, endPoint y: 133, distance: 16.5
click at [296, 133] on td "$1752" at bounding box center [290, 153] width 24 height 50
copy td "$1752"
click at [444, 65] on img at bounding box center [445, 65] width 7 height 7
